Goal: Communication & Community: Answer question/provide support

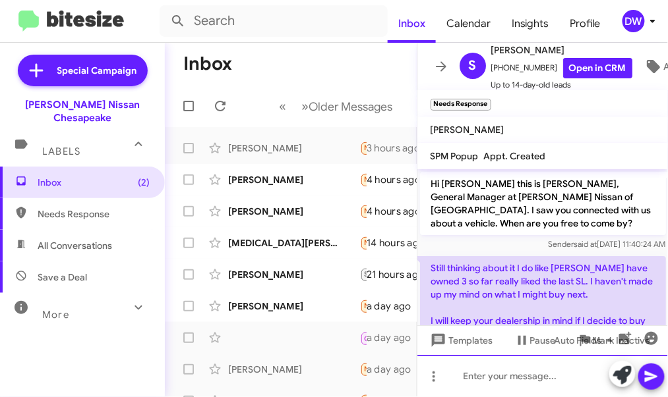
click at [478, 371] on div at bounding box center [542, 376] width 251 height 42
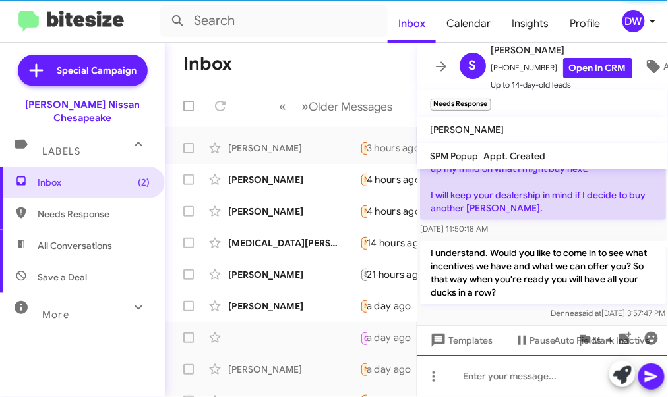
scroll to position [132, 0]
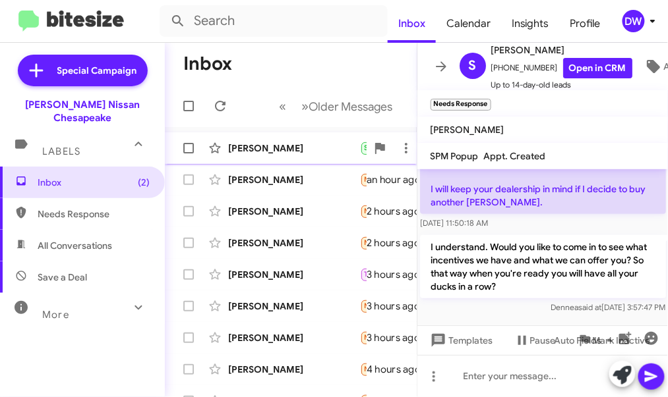
click at [285, 151] on div "[PERSON_NAME]" at bounding box center [294, 148] width 132 height 13
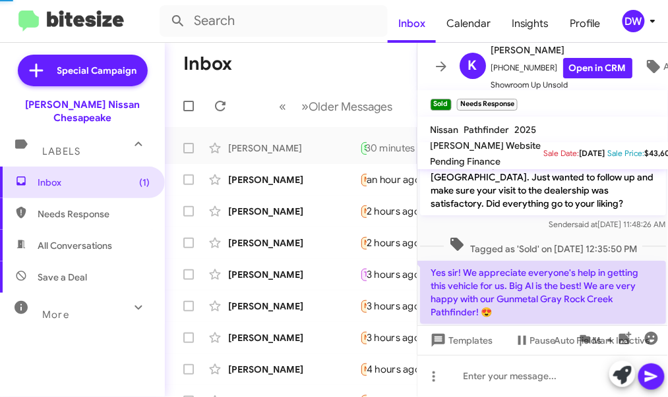
scroll to position [33, 0]
click at [306, 185] on div "[PERSON_NAME]" at bounding box center [294, 179] width 132 height 13
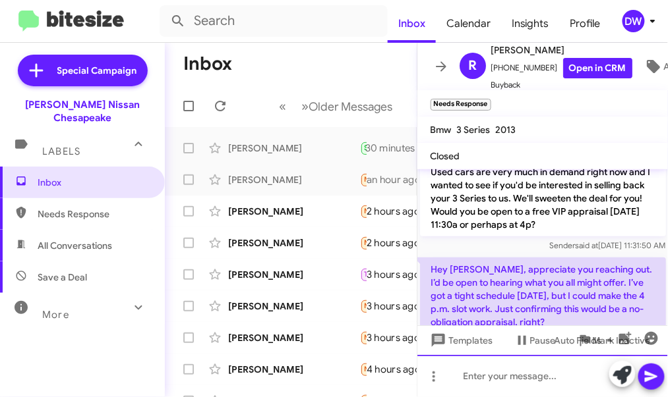
click at [484, 376] on div at bounding box center [542, 376] width 251 height 42
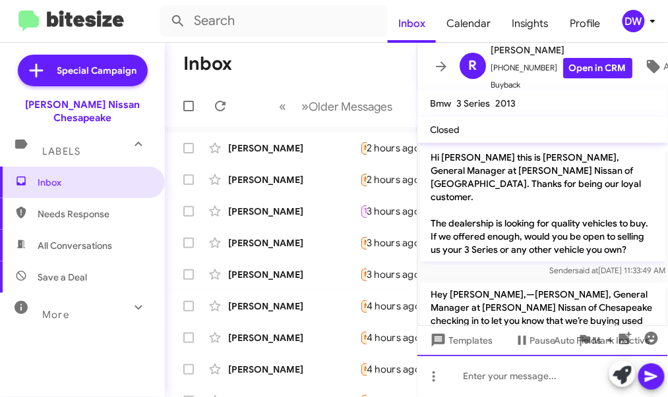
scroll to position [308, 0]
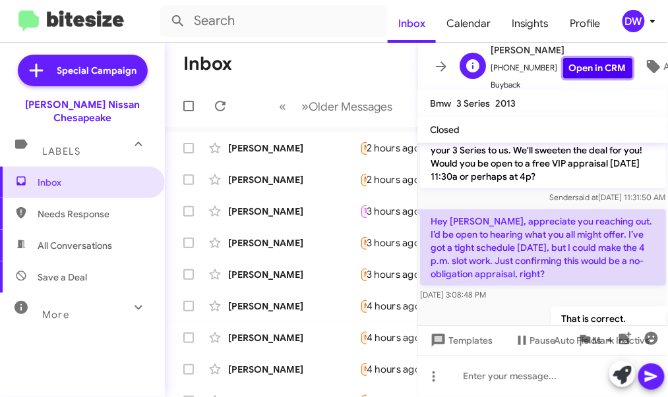
click at [574, 70] on link "Open in CRM" at bounding box center [597, 68] width 69 height 20
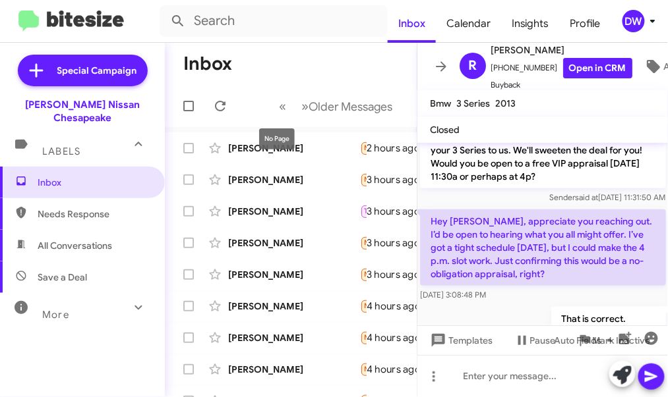
click at [290, 143] on div "No Page" at bounding box center [277, 139] width 36 height 21
click at [301, 158] on div "[PERSON_NAME] Needs Response I'm not sure, I have no car to drive. I'm relying …" at bounding box center [290, 148] width 231 height 26
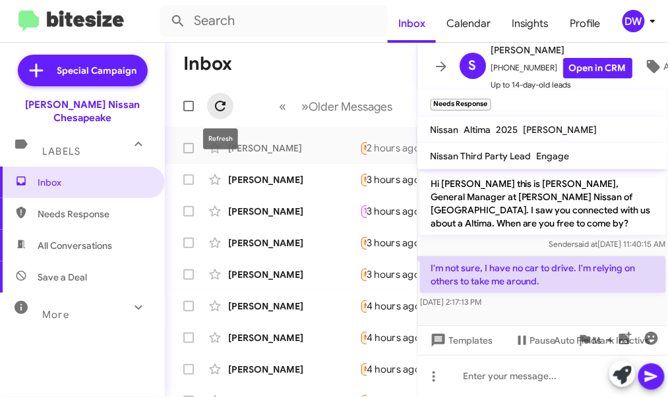
click at [229, 109] on span at bounding box center [220, 106] width 26 height 16
click at [321, 144] on div "[PERSON_NAME]" at bounding box center [294, 148] width 132 height 13
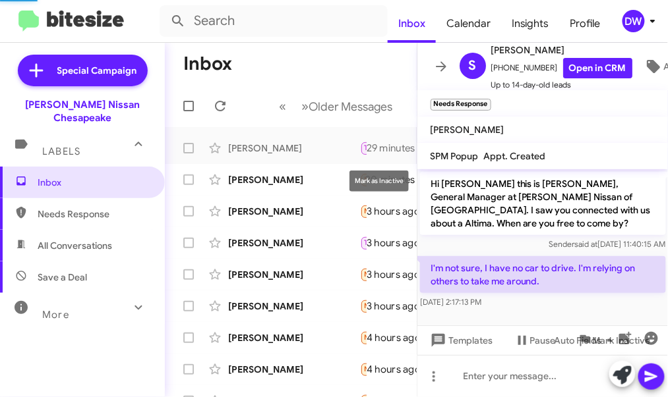
scroll to position [207, 0]
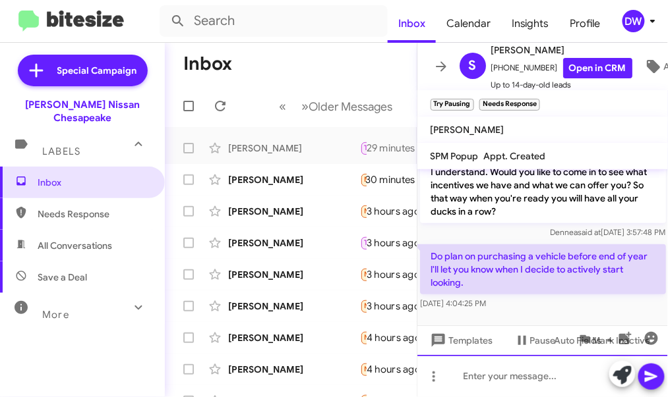
click at [467, 378] on div at bounding box center [542, 376] width 251 height 42
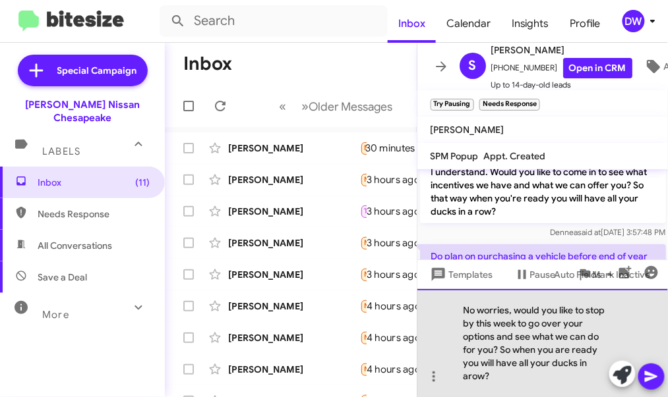
click at [469, 376] on div "No worries, would you like to stop by this week to go over your options and see…" at bounding box center [542, 343] width 251 height 108
click at [510, 383] on div "No worries, would you like to stop by this week to go over your options and see…" at bounding box center [542, 343] width 251 height 108
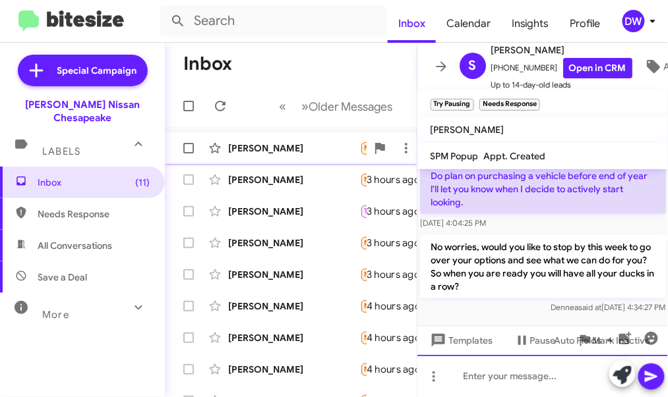
scroll to position [294, 0]
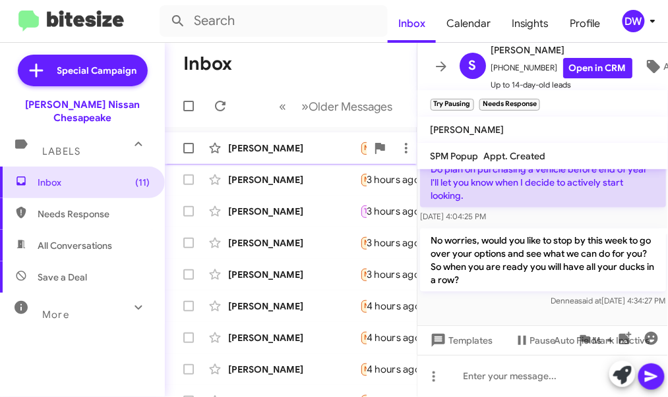
click at [312, 150] on div "[PERSON_NAME]" at bounding box center [294, 148] width 132 height 13
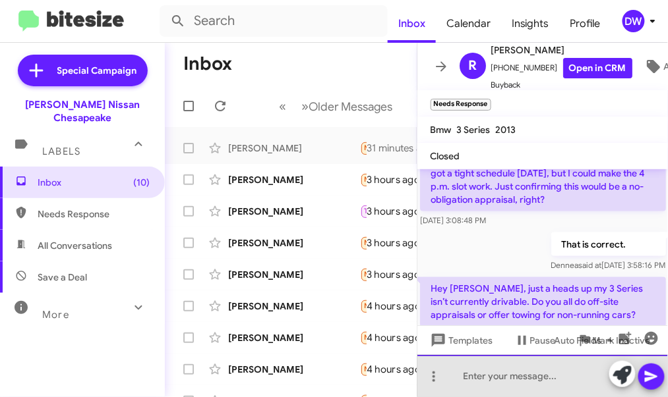
click at [469, 379] on div at bounding box center [542, 376] width 251 height 42
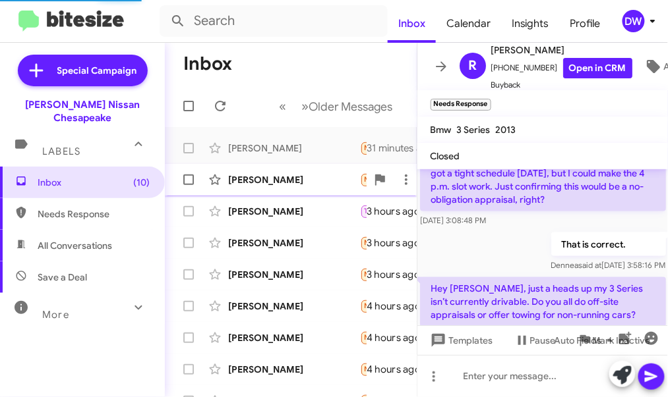
click at [289, 184] on div "[PERSON_NAME]" at bounding box center [294, 179] width 132 height 13
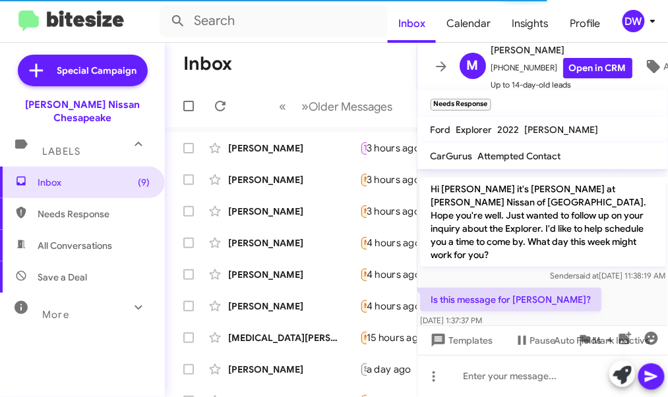
scroll to position [80, 0]
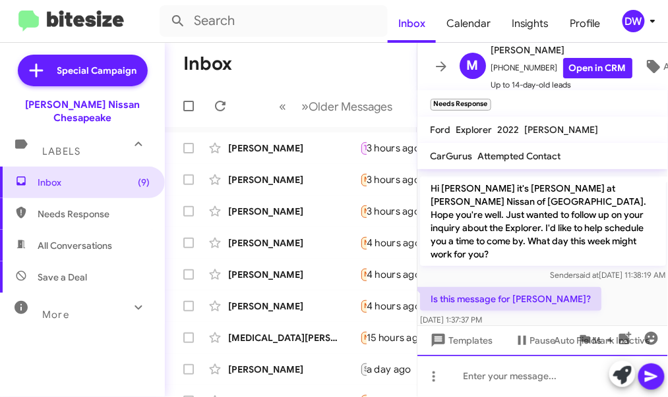
click at [467, 376] on div at bounding box center [542, 376] width 251 height 42
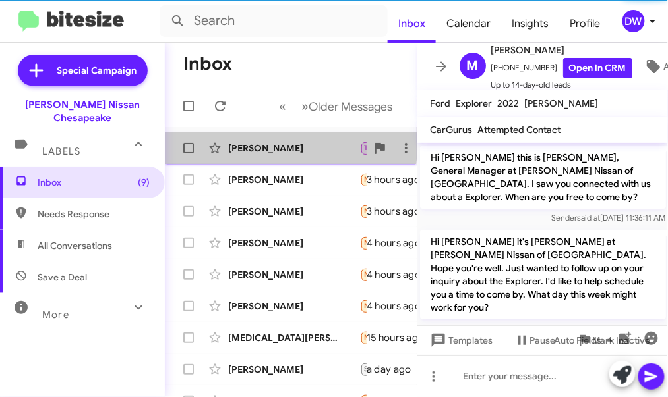
click at [254, 140] on div "[PERSON_NAME] Try Pausing Hello, I have a hectic week this week and next week a…" at bounding box center [290, 148] width 231 height 26
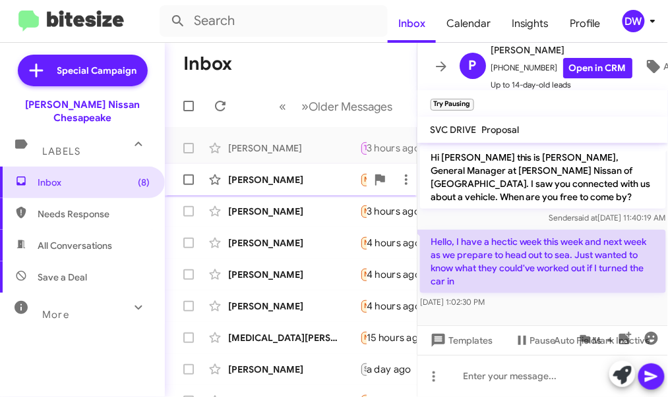
click at [291, 183] on div "[PERSON_NAME]" at bounding box center [294, 179] width 132 height 13
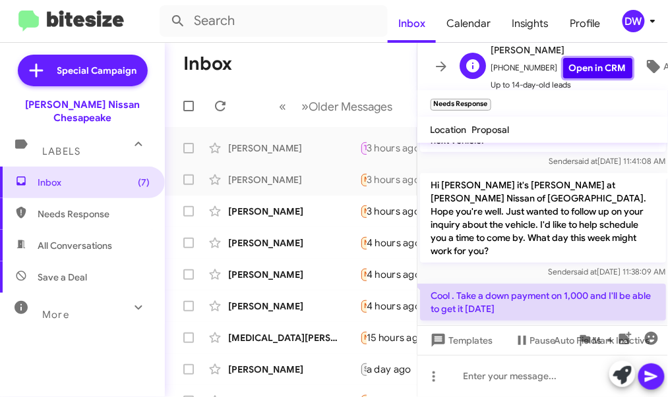
click at [592, 69] on link "Open in CRM" at bounding box center [597, 68] width 69 height 20
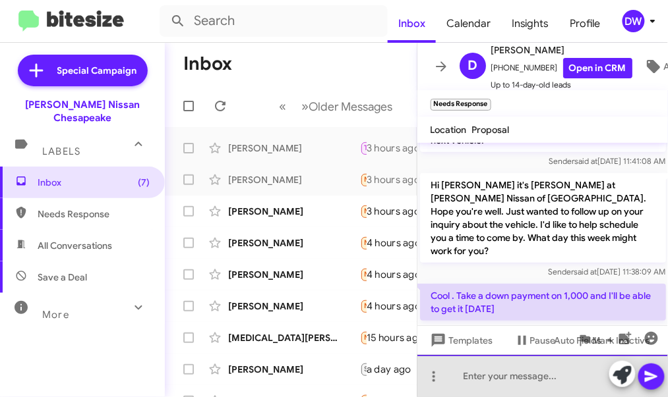
click at [464, 380] on div at bounding box center [542, 376] width 251 height 42
click at [496, 384] on div "H" at bounding box center [542, 376] width 251 height 42
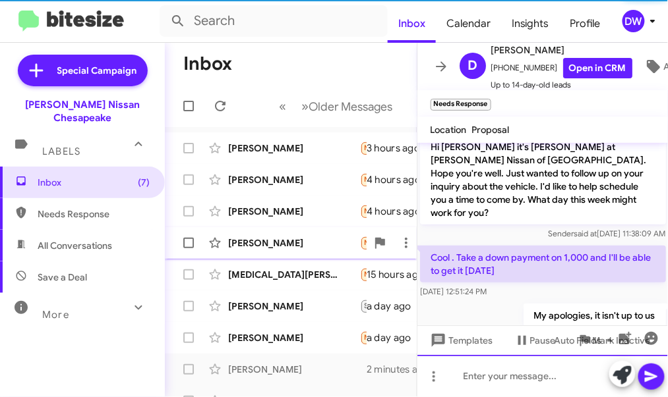
scroll to position [202, 0]
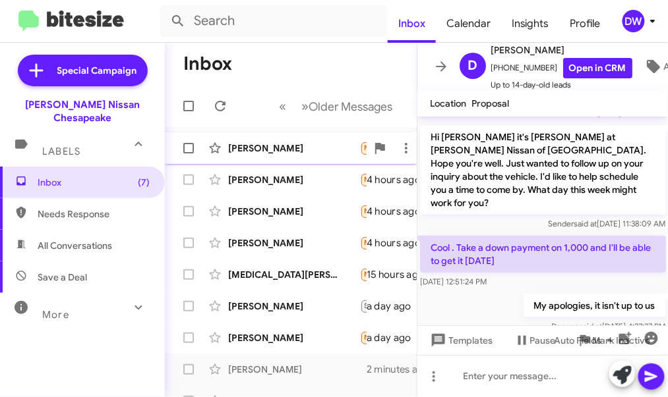
click at [279, 154] on div "[PERSON_NAME]" at bounding box center [294, 148] width 132 height 13
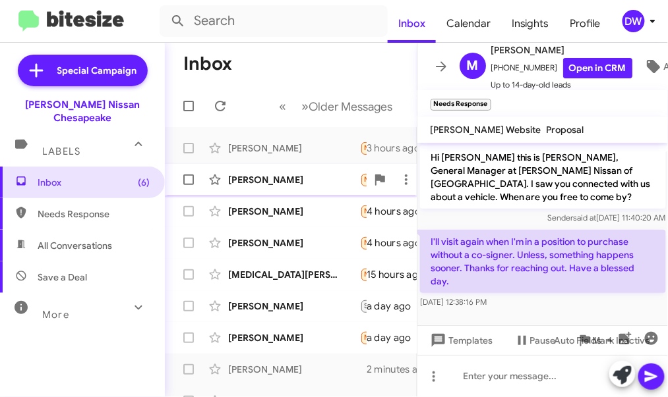
click at [272, 191] on div "[PERSON_NAME] Needs Response I'm upside down in my cadillac...I'm good 4 hours …" at bounding box center [290, 180] width 231 height 26
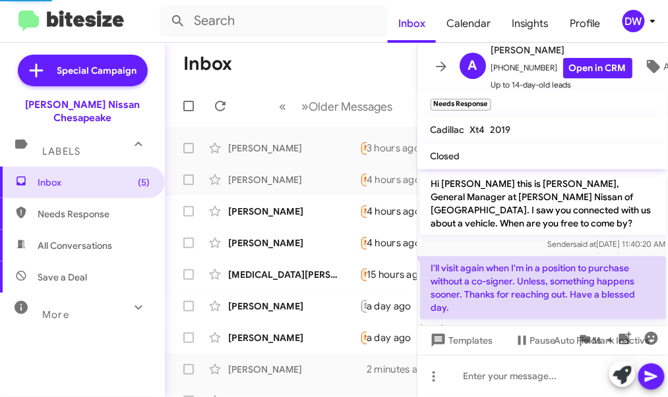
scroll to position [18, 0]
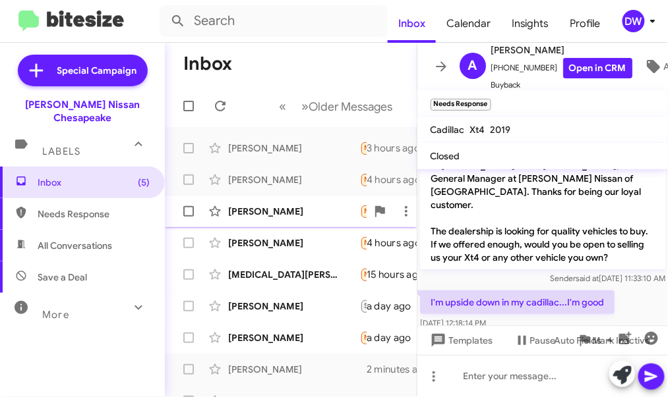
click at [292, 204] on div "[PERSON_NAME] Needs Response My wife and I came by this past [DATE] and bought …" at bounding box center [290, 211] width 231 height 26
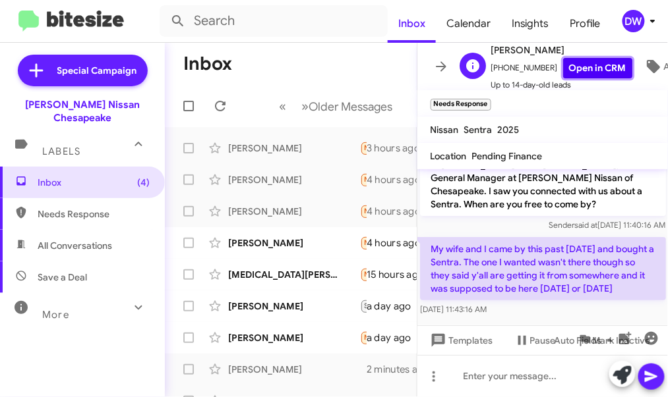
click at [564, 71] on link "Open in CRM" at bounding box center [597, 68] width 69 height 20
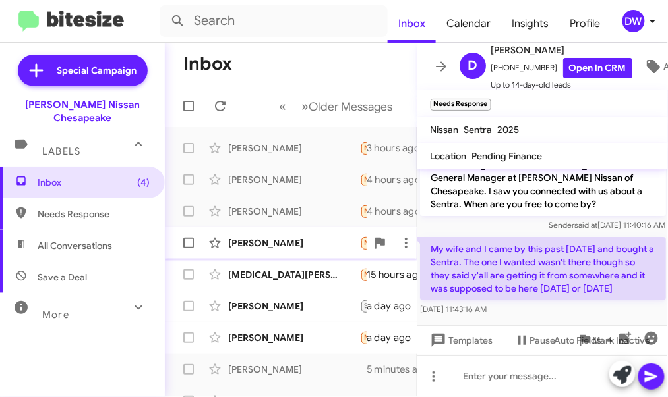
click at [308, 243] on div "[PERSON_NAME]" at bounding box center [294, 243] width 132 height 13
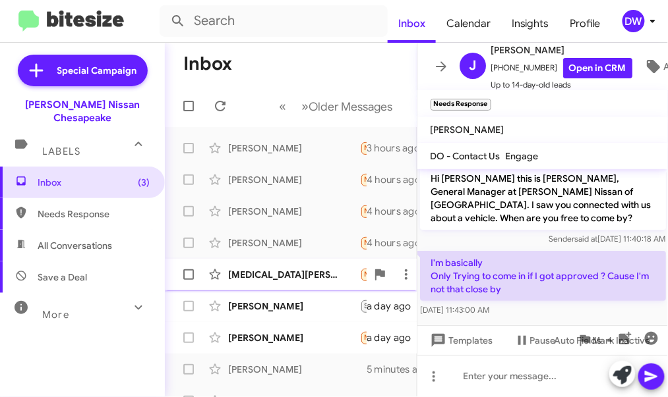
click at [310, 268] on div "[MEDICAL_DATA][PERSON_NAME]" at bounding box center [294, 274] width 132 height 13
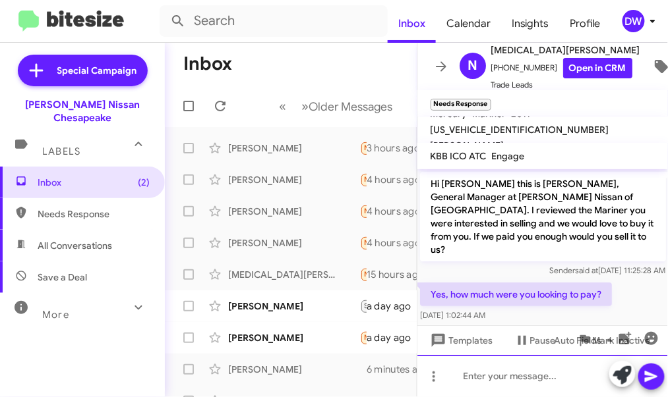
click at [473, 385] on div at bounding box center [542, 376] width 251 height 42
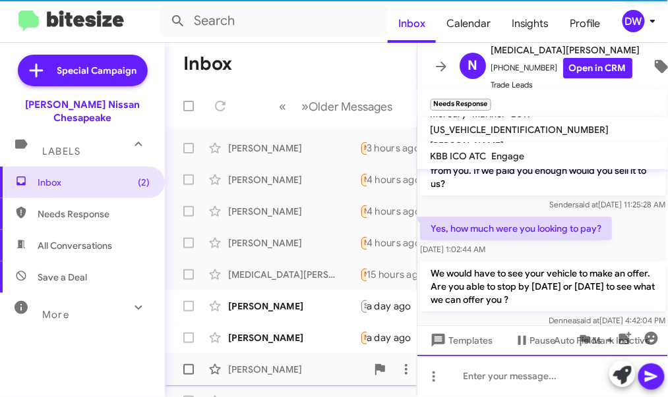
scroll to position [40, 0]
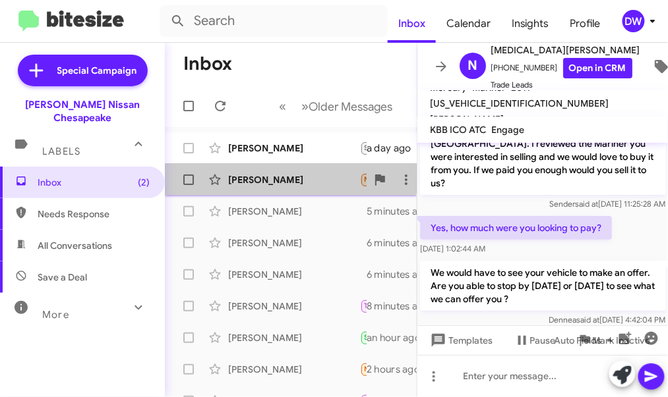
click at [280, 171] on div "[PERSON_NAME] Needs Response Yes a day ago" at bounding box center [290, 180] width 231 height 26
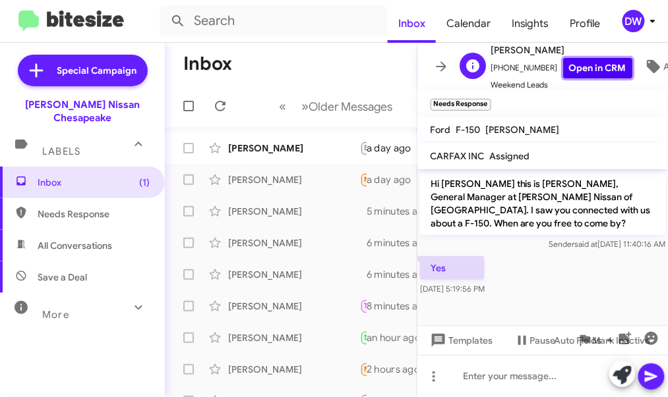
click at [589, 67] on link "Open in CRM" at bounding box center [597, 68] width 69 height 20
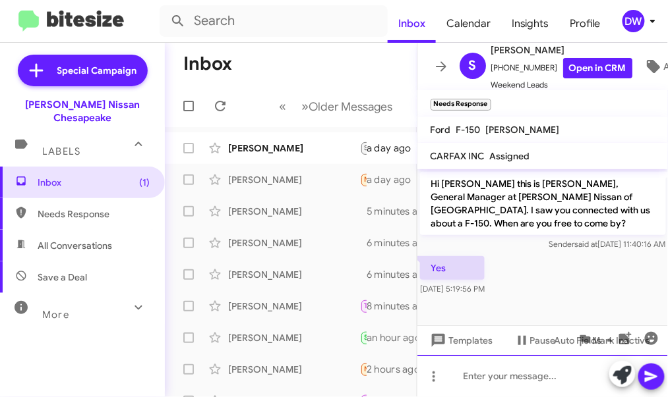
click at [486, 373] on div at bounding box center [542, 376] width 251 height 42
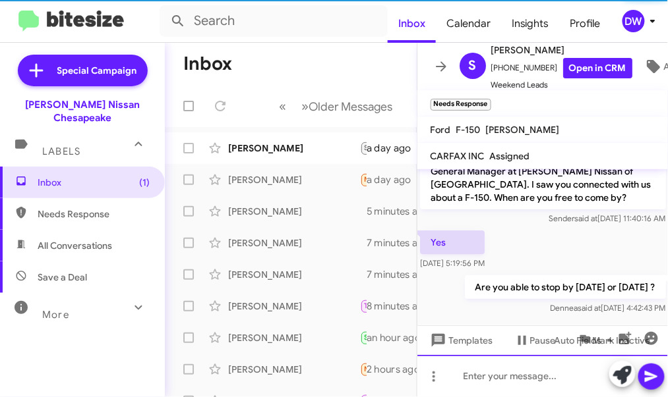
scroll to position [26, 0]
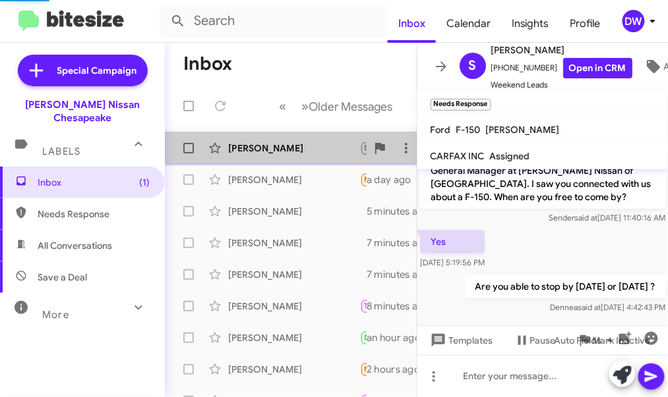
click at [268, 153] on div "[PERSON_NAME]" at bounding box center [294, 148] width 132 height 13
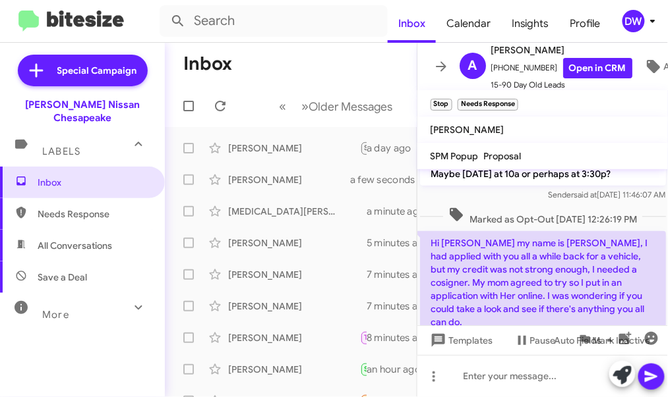
scroll to position [173, 0]
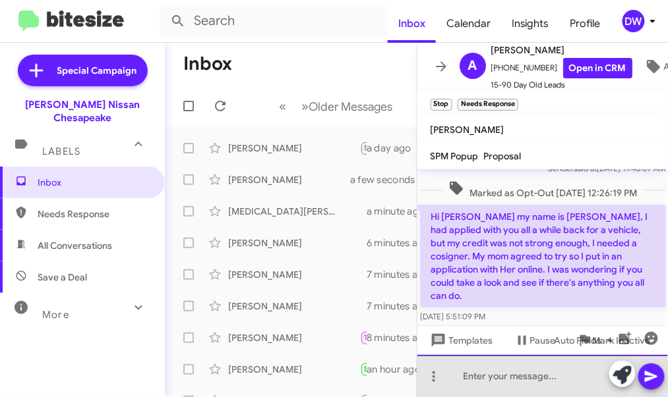
click at [475, 384] on div at bounding box center [542, 376] width 251 height 42
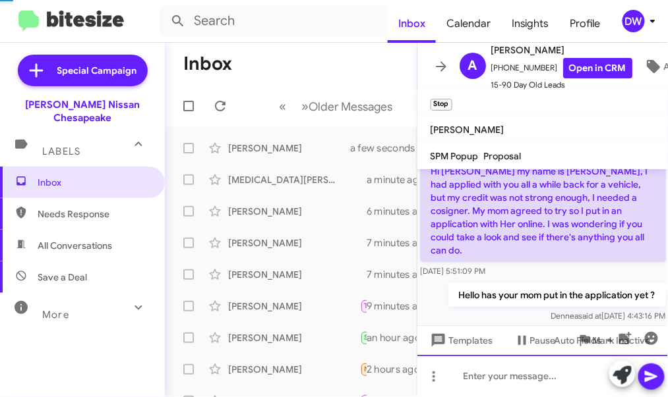
scroll to position [221, 0]
